Goal: Find specific page/section: Find specific page/section

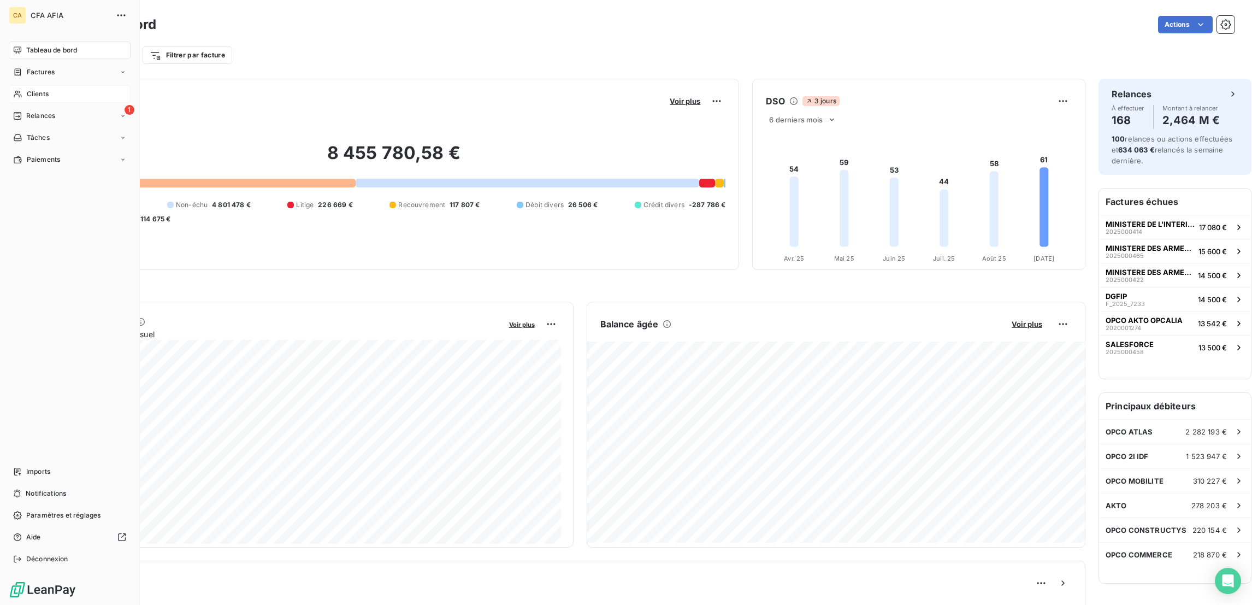
drag, startPoint x: 51, startPoint y: 82, endPoint x: 55, endPoint y: 75, distance: 7.6
click at [51, 80] on nav "Tableau de bord Factures Clients 1 Relances Tâches Paiements" at bounding box center [70, 105] width 122 height 127
click at [57, 85] on div "Clients" at bounding box center [70, 93] width 122 height 17
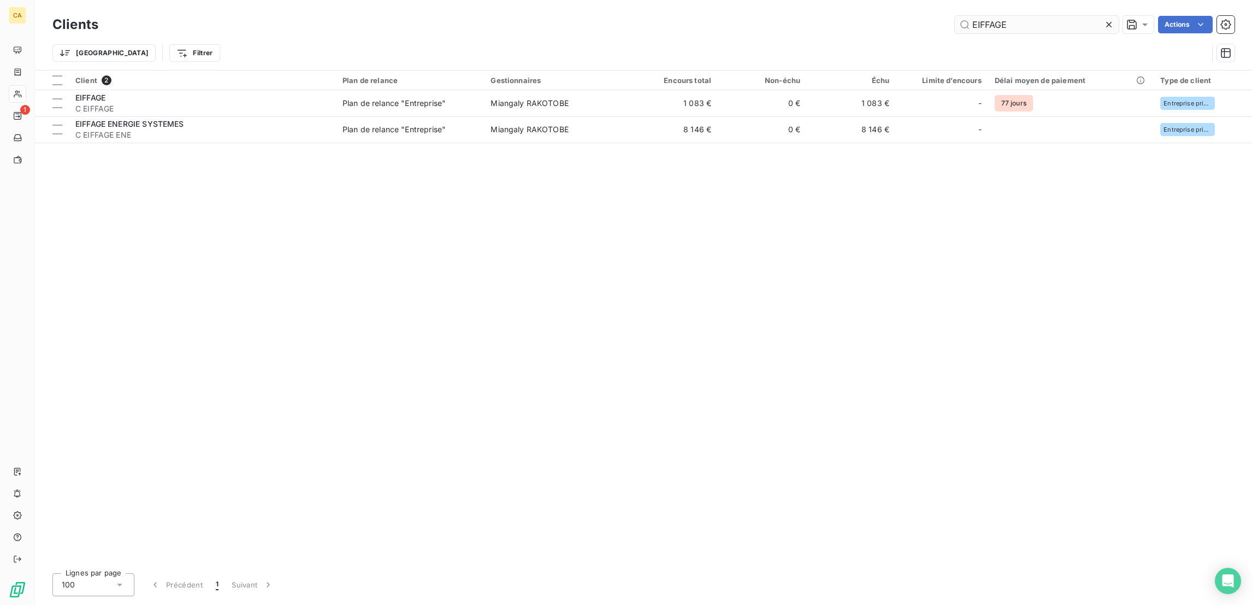
click at [1049, 13] on div "Clients EIFFAGE Actions" at bounding box center [643, 24] width 1182 height 23
click at [1050, 22] on input "EIFFAGE" at bounding box center [1037, 24] width 164 height 17
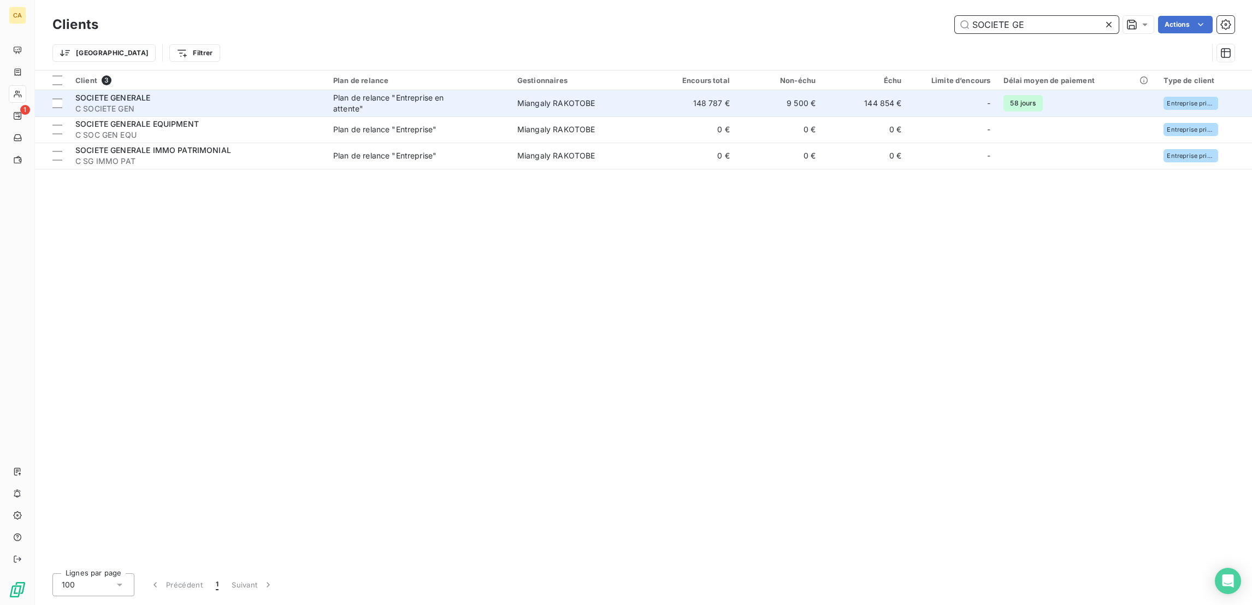
type input "SOCIETE GE"
click at [333, 92] on div "Plan de relance "Entreprise en attente"" at bounding box center [401, 103] width 137 height 22
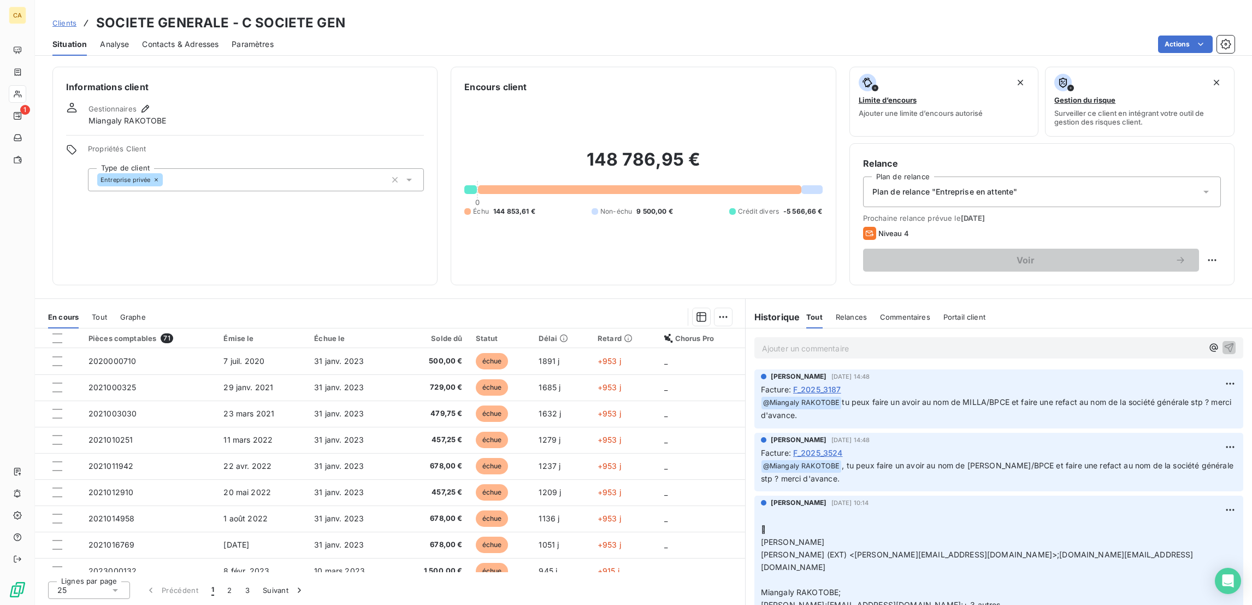
scroll to position [208, 0]
click at [239, 592] on button "3" at bounding box center [247, 589] width 17 height 23
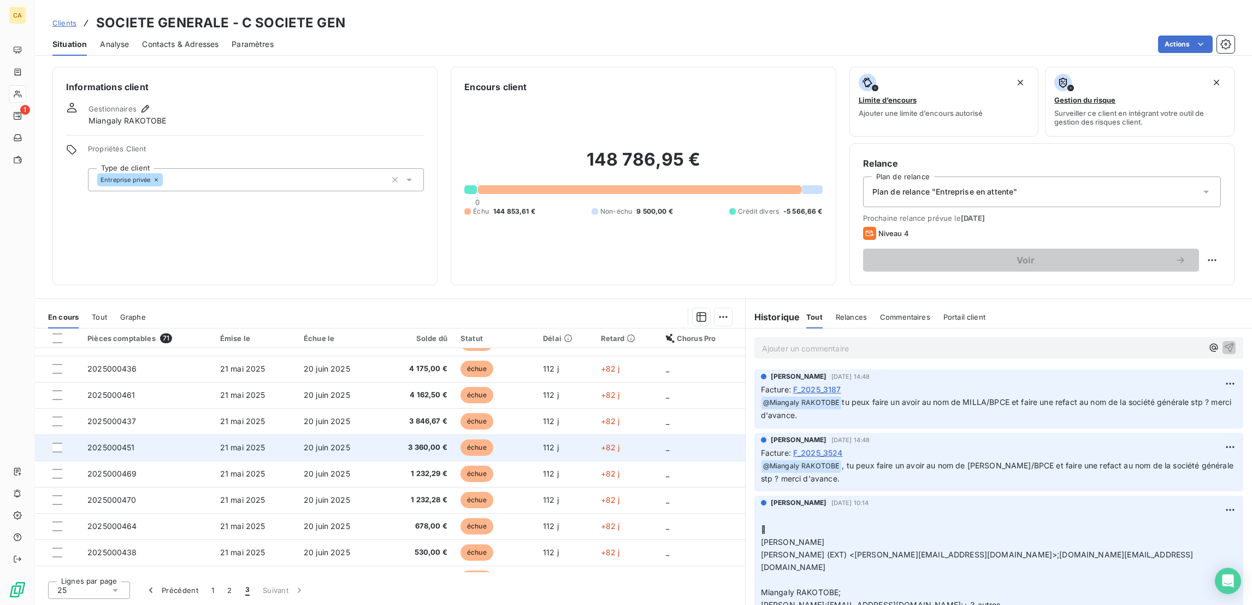
scroll to position [129, 0]
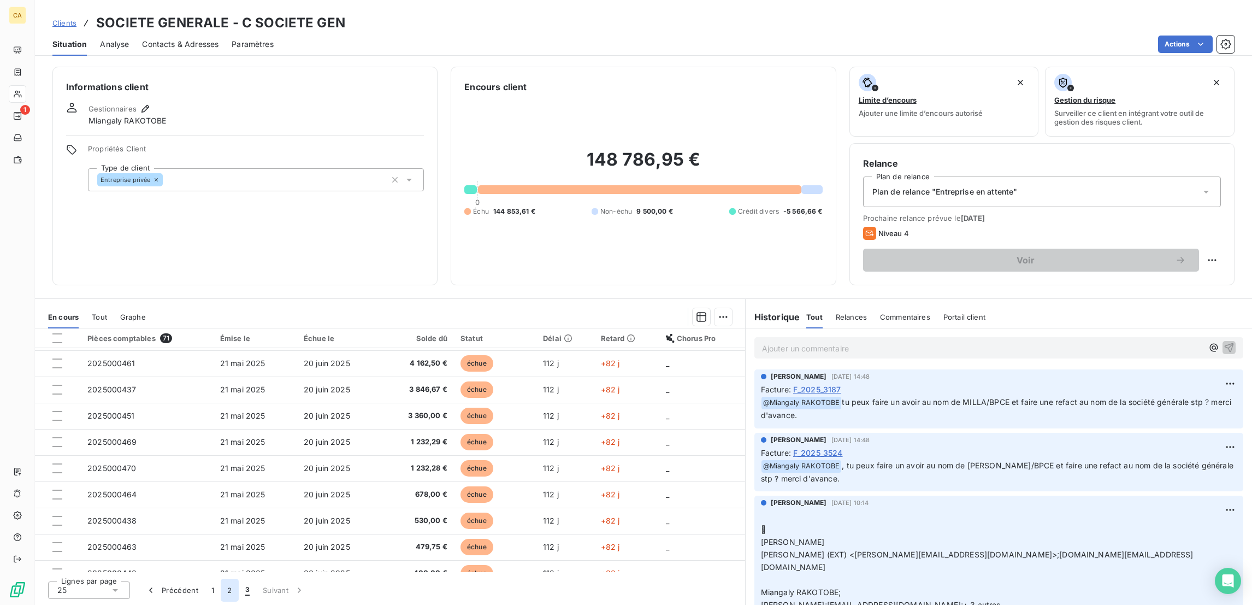
click at [221, 594] on button "2" at bounding box center [229, 589] width 17 height 23
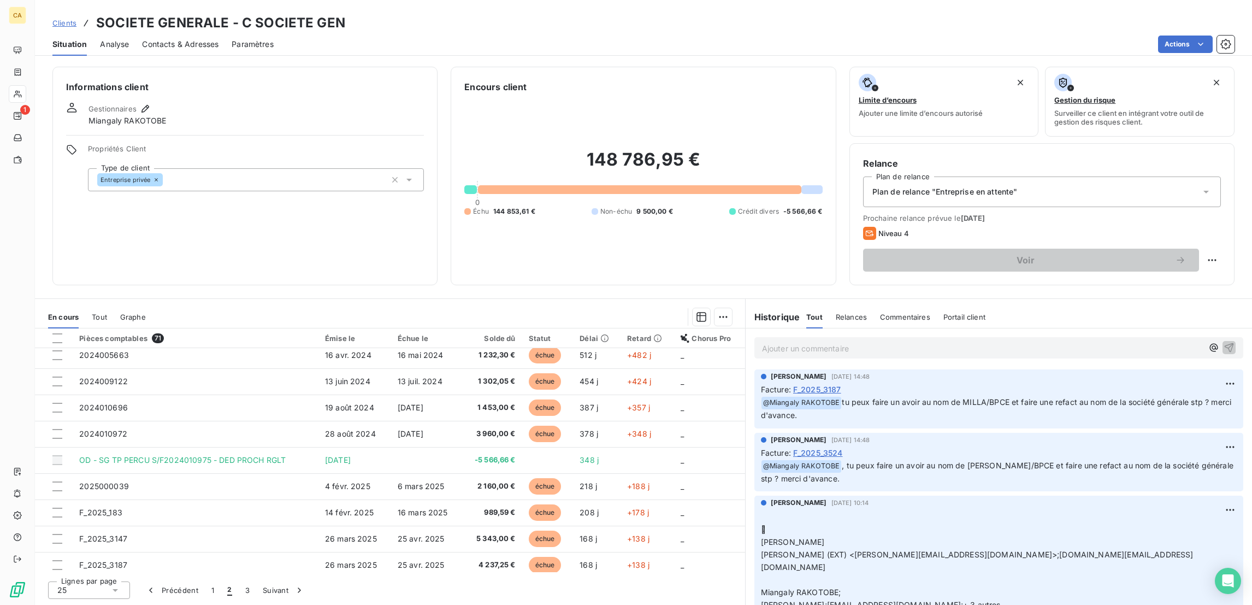
scroll to position [0, 0]
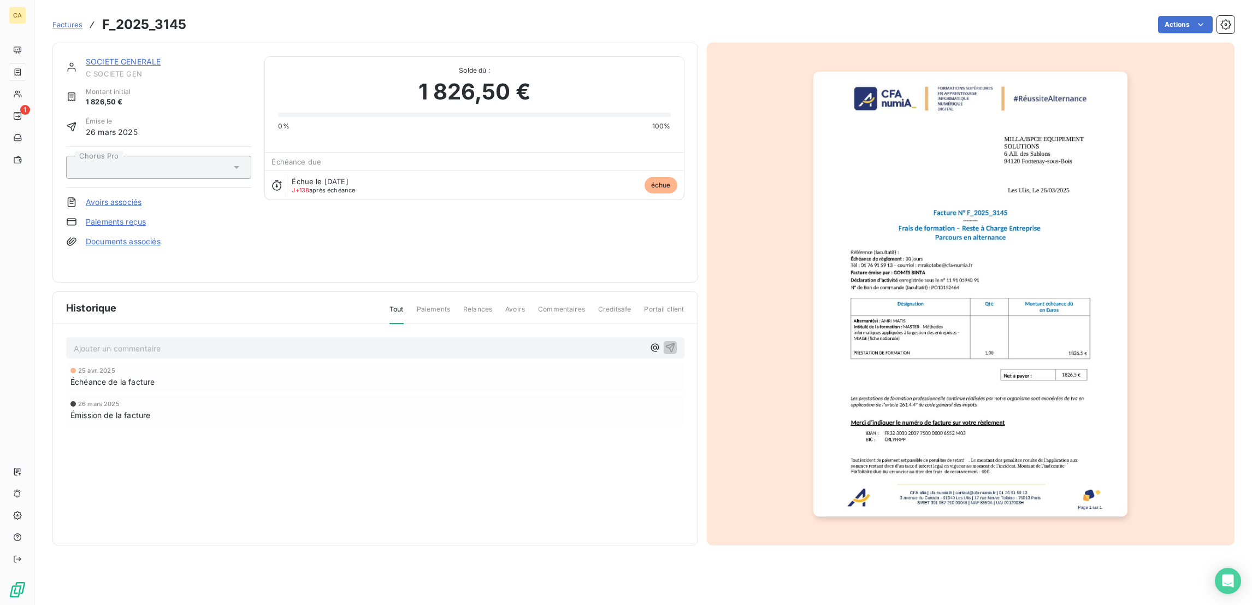
click at [149, 341] on p "Ajouter un commentaire ﻿" at bounding box center [359, 348] width 570 height 14
click at [94, 57] on link "SOCIETE GENERALE" at bounding box center [123, 61] width 75 height 9
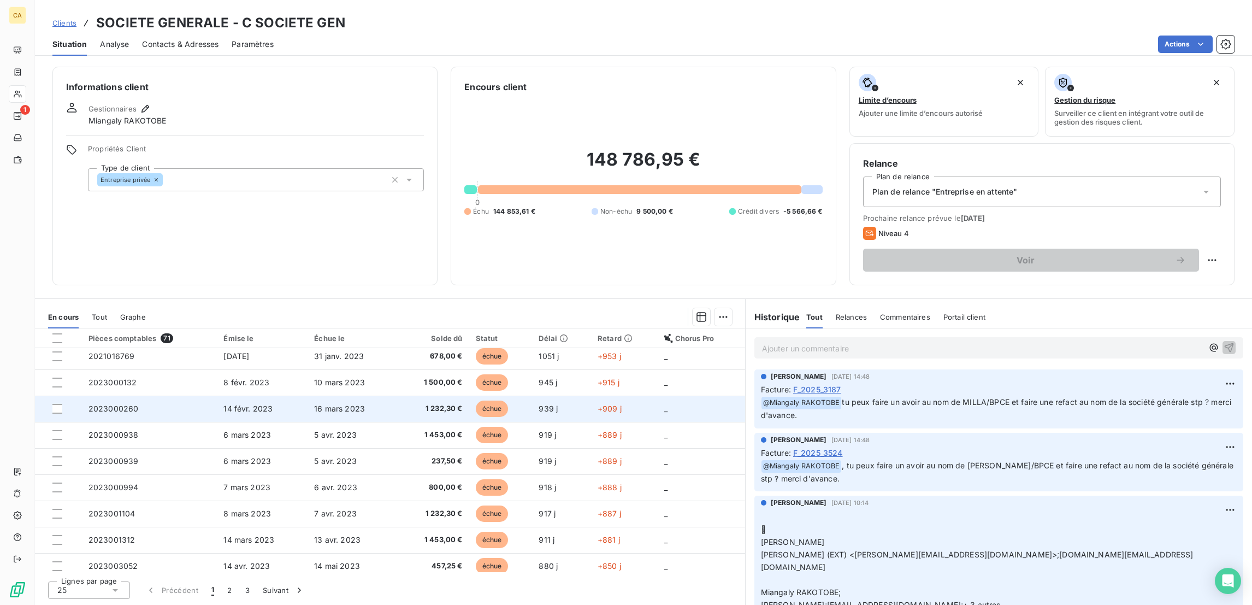
scroll to position [208, 0]
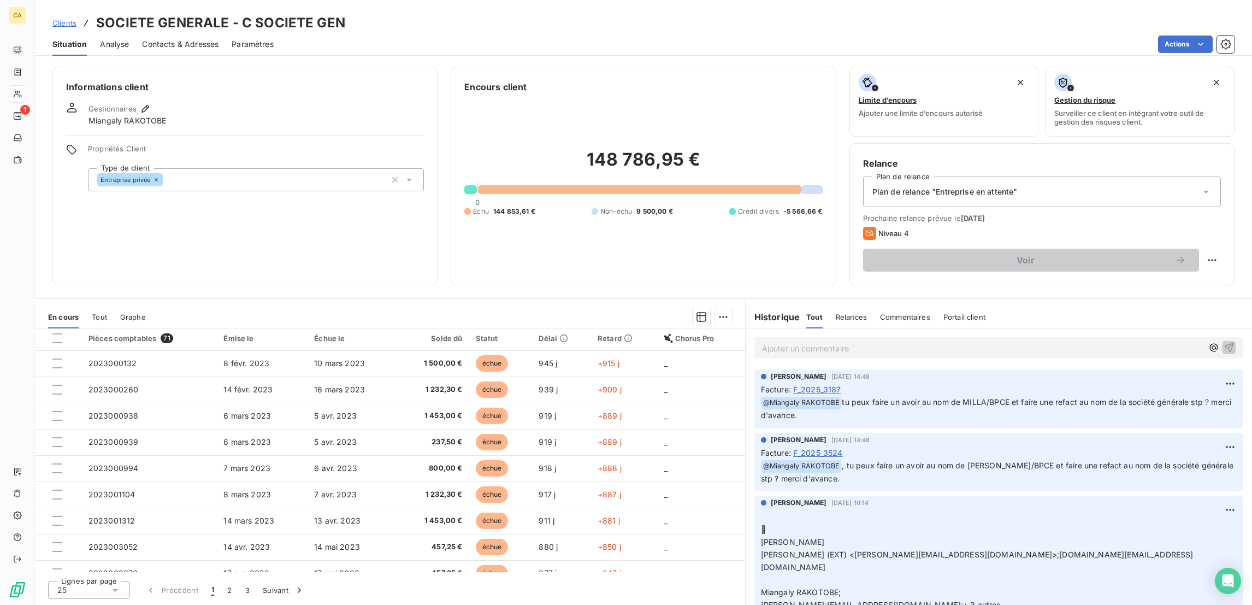
click at [812, 383] on span "F_2025_3187" at bounding box center [817, 388] width 48 height 11
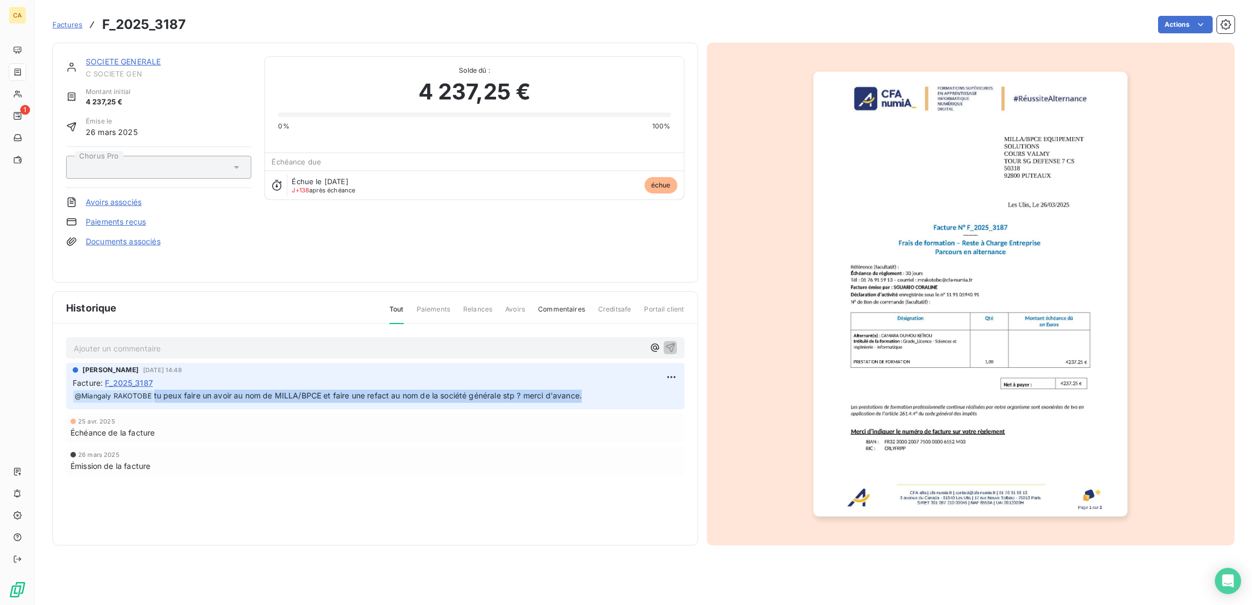
drag, startPoint x: 559, startPoint y: 376, endPoint x: 132, endPoint y: 380, distance: 427.1
click at [132, 389] on p "﻿ @ Miangaly RAKOTOBE tu peux faire un avoir au nom de [PERSON_NAME]/BPCE et fa…" at bounding box center [375, 395] width 605 height 13
click at [93, 57] on link "SOCIETE GENERALE" at bounding box center [123, 61] width 75 height 9
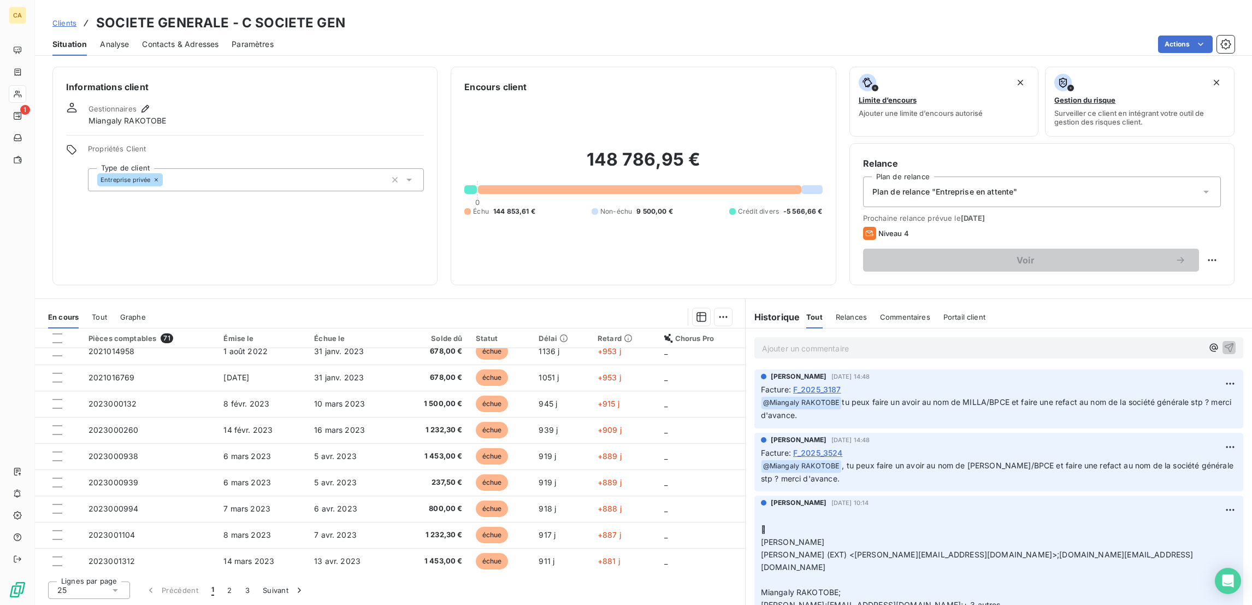
scroll to position [208, 0]
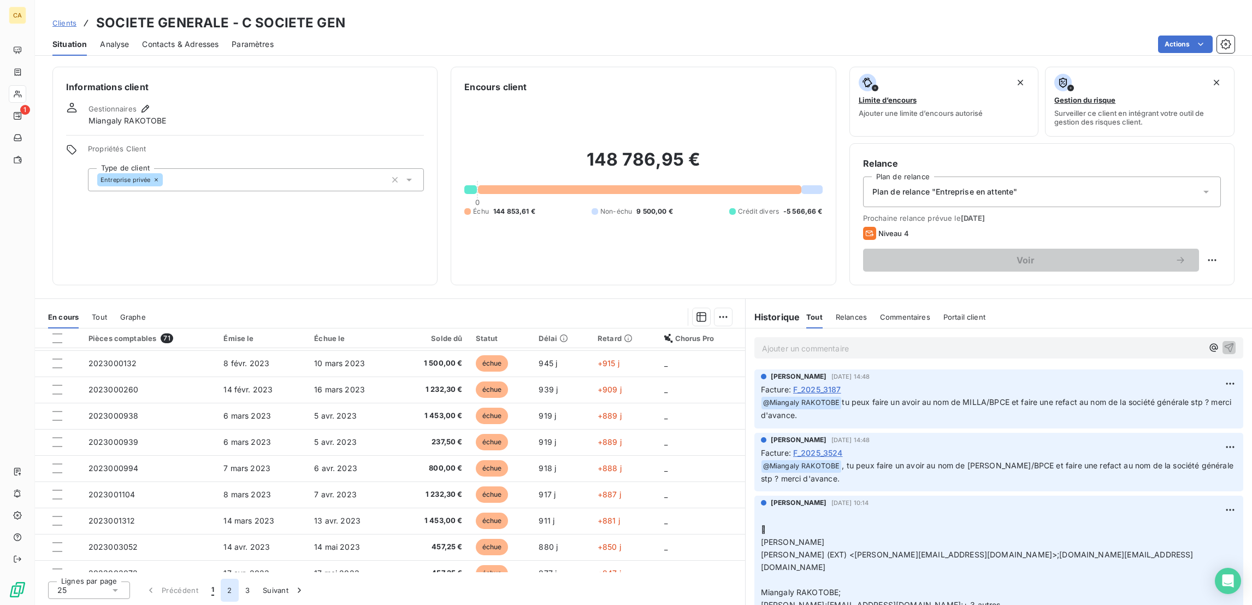
click at [221, 589] on button "2" at bounding box center [229, 589] width 17 height 23
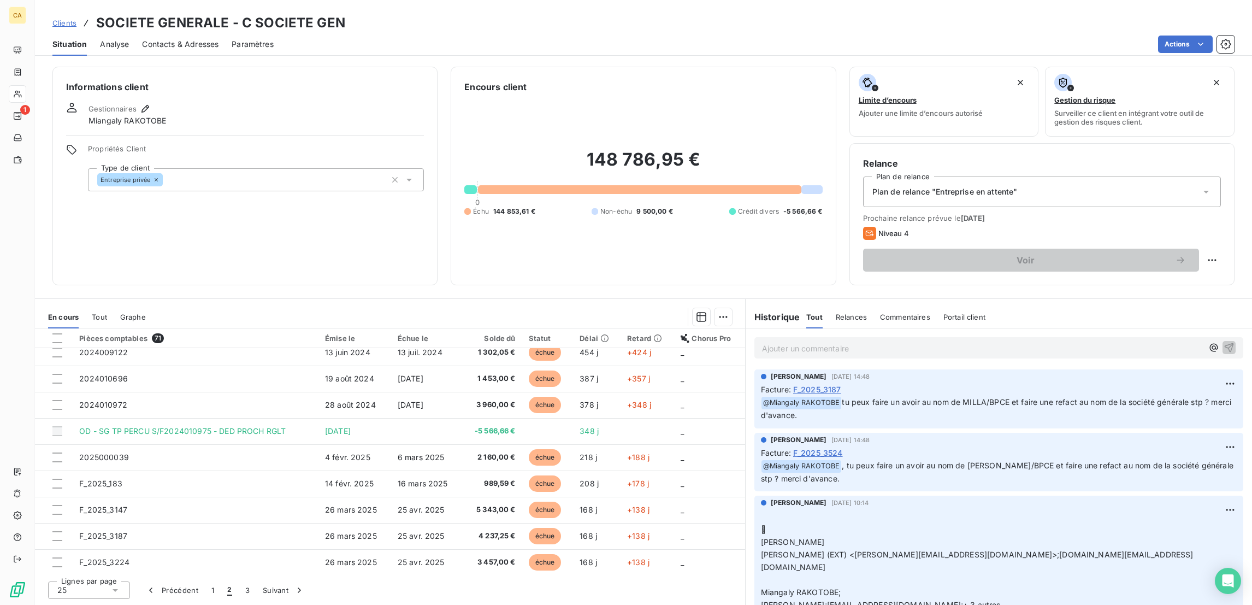
scroll to position [0, 0]
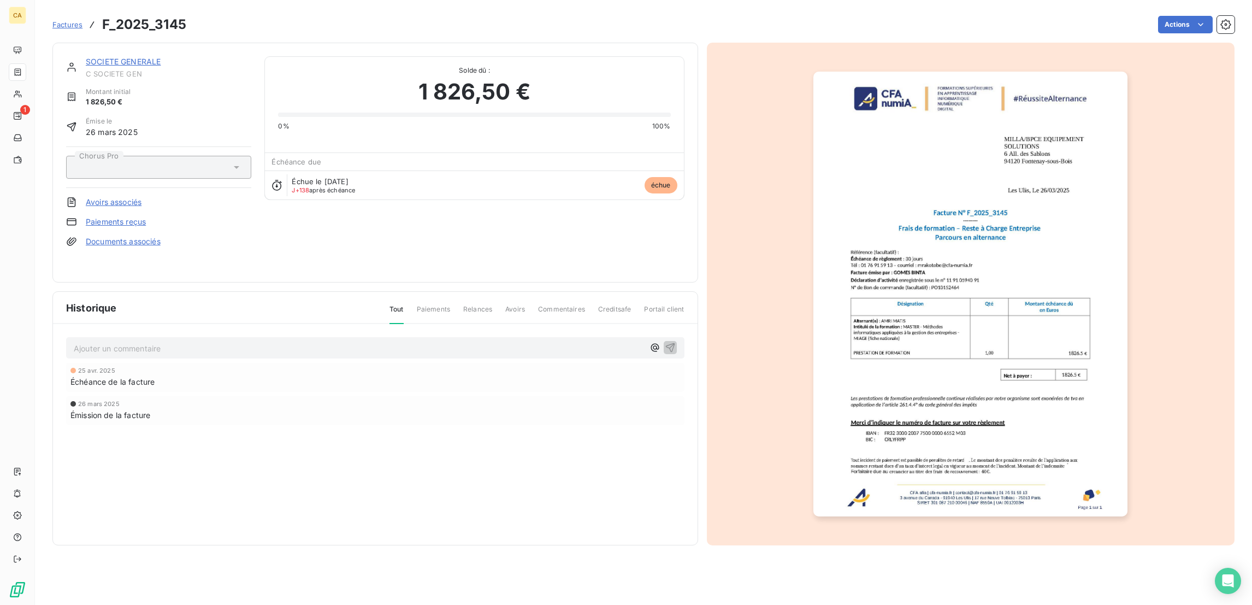
click at [174, 330] on div "Ajouter un commentaire ﻿ [DATE] Échéance de la facture [DATE] Émission de la fa…" at bounding box center [375, 396] width 644 height 145
click at [174, 341] on div "Ajouter un commentaire ﻿ [DATE] Échéance de la facture [DATE] Émission de la fa…" at bounding box center [375, 396] width 644 height 145
click at [176, 341] on p "Ajouter un commentaire ﻿" at bounding box center [359, 348] width 570 height 14
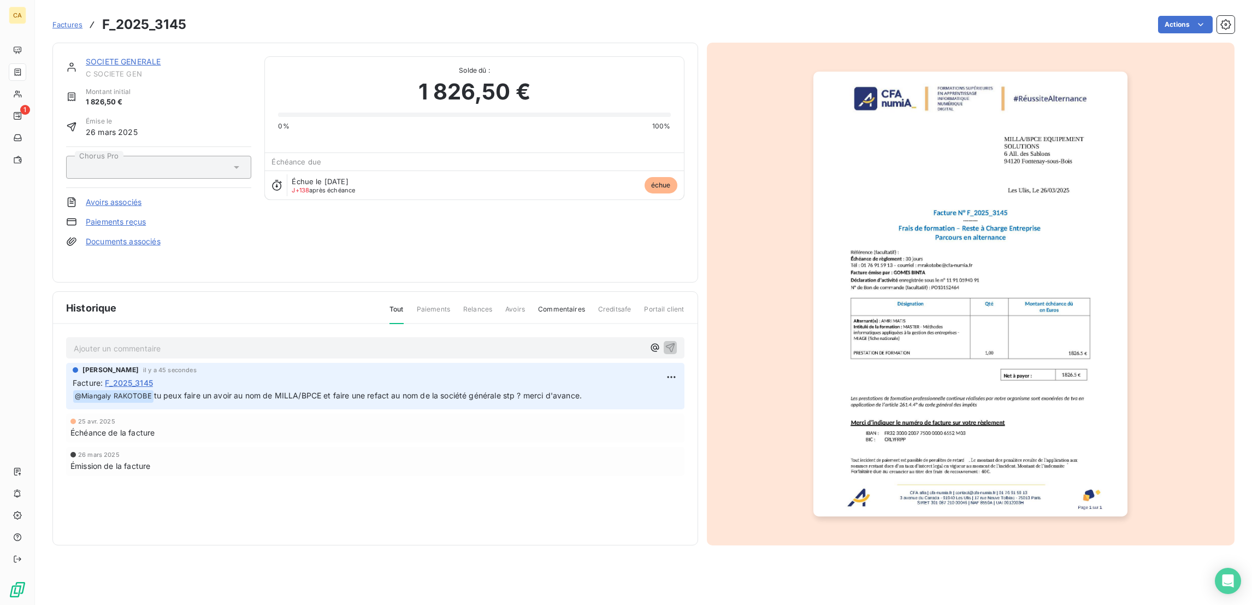
click at [113, 57] on link "SOCIETE GENERALE" at bounding box center [123, 61] width 75 height 9
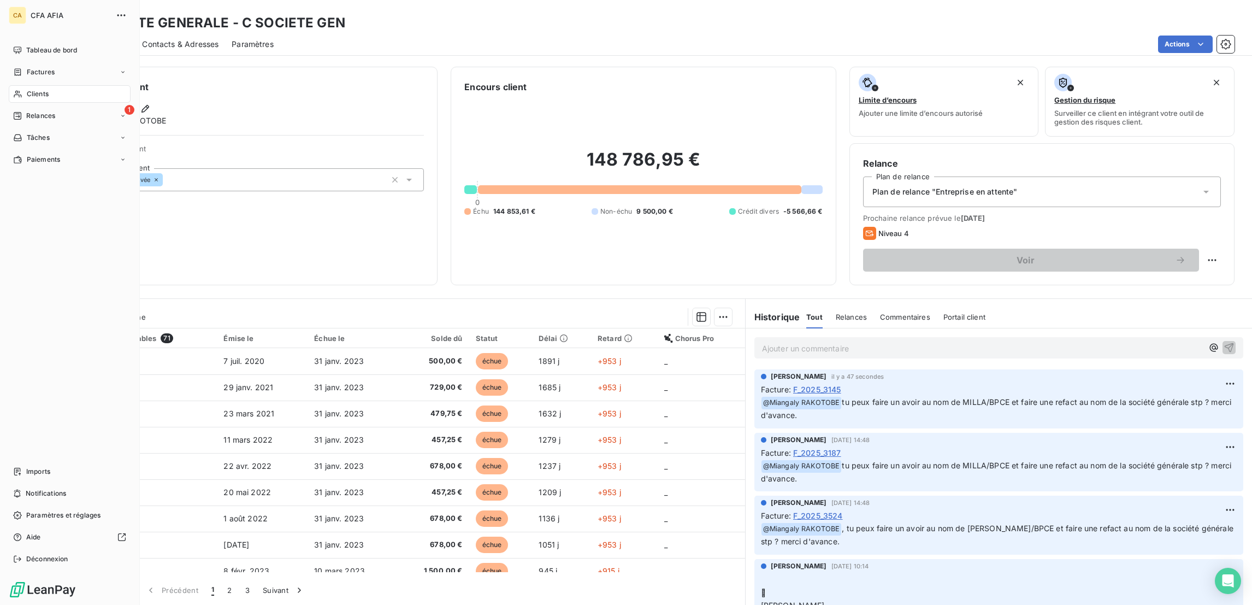
click at [28, 89] on span "Clients" at bounding box center [38, 94] width 22 height 10
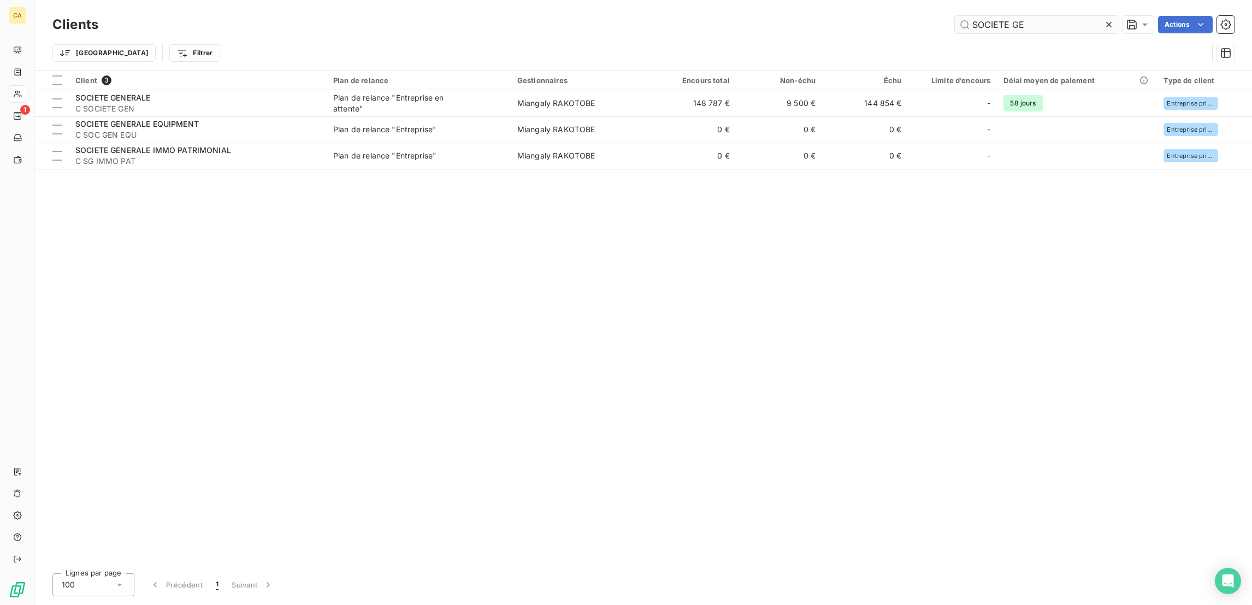
click at [1046, 23] on input "SOCIETE GE" at bounding box center [1037, 24] width 164 height 17
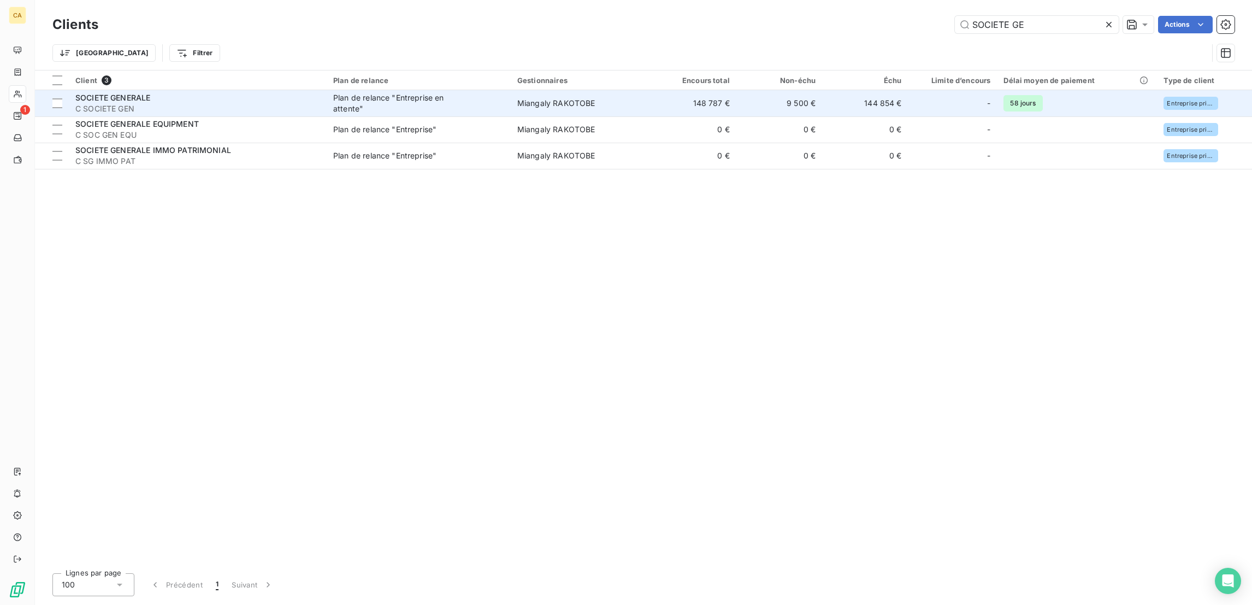
click at [158, 103] on span "C SOCIETE GEN" at bounding box center [197, 108] width 245 height 11
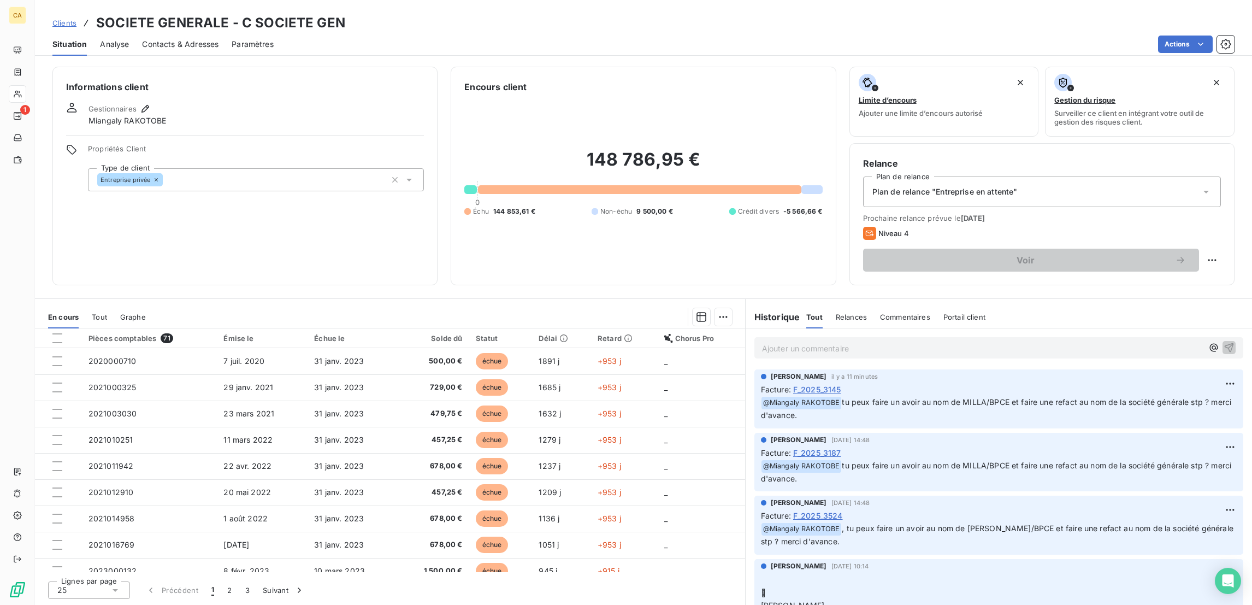
click at [821, 510] on span "F_2025_3524" at bounding box center [818, 515] width 50 height 11
